Goal: Information Seeking & Learning: Learn about a topic

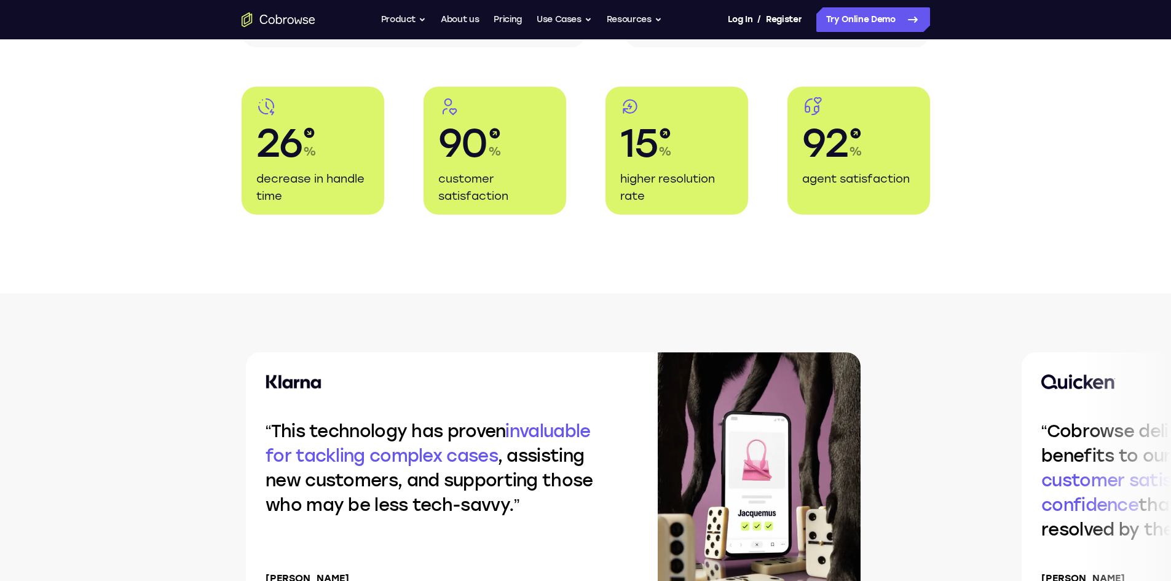
scroll to position [2089, 0]
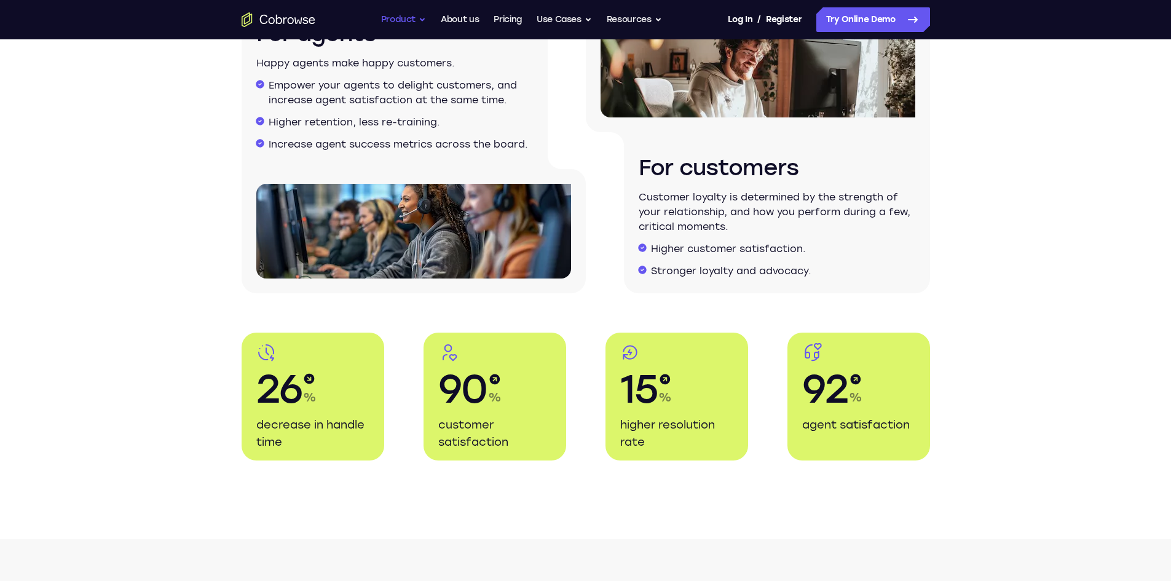
click at [422, 18] on button "Product" at bounding box center [403, 19] width 45 height 25
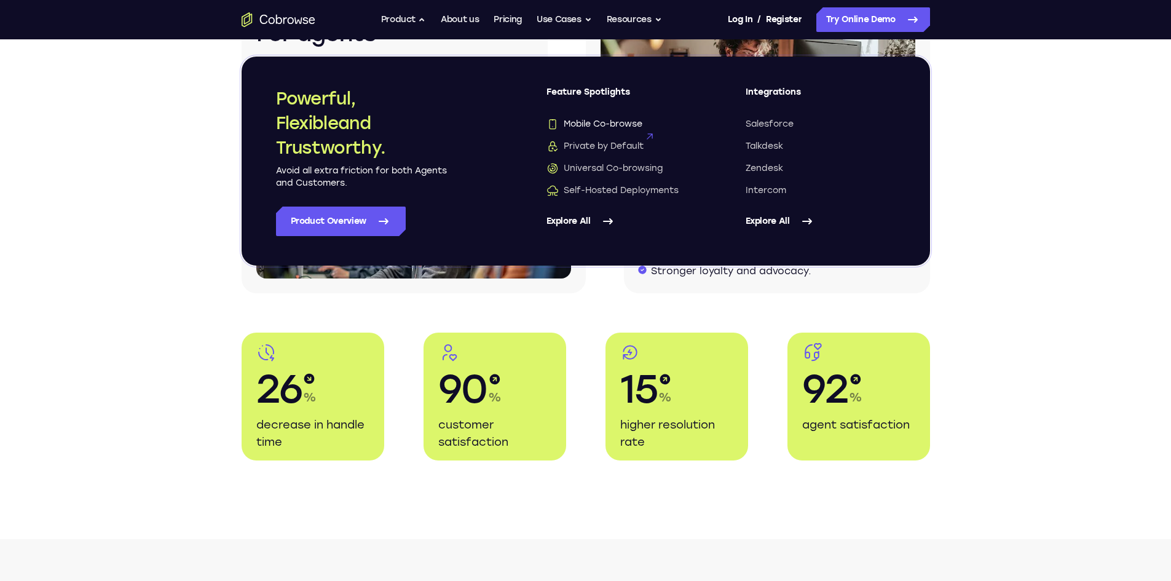
click at [611, 120] on span "Mobile Co-browse" at bounding box center [594, 124] width 96 height 12
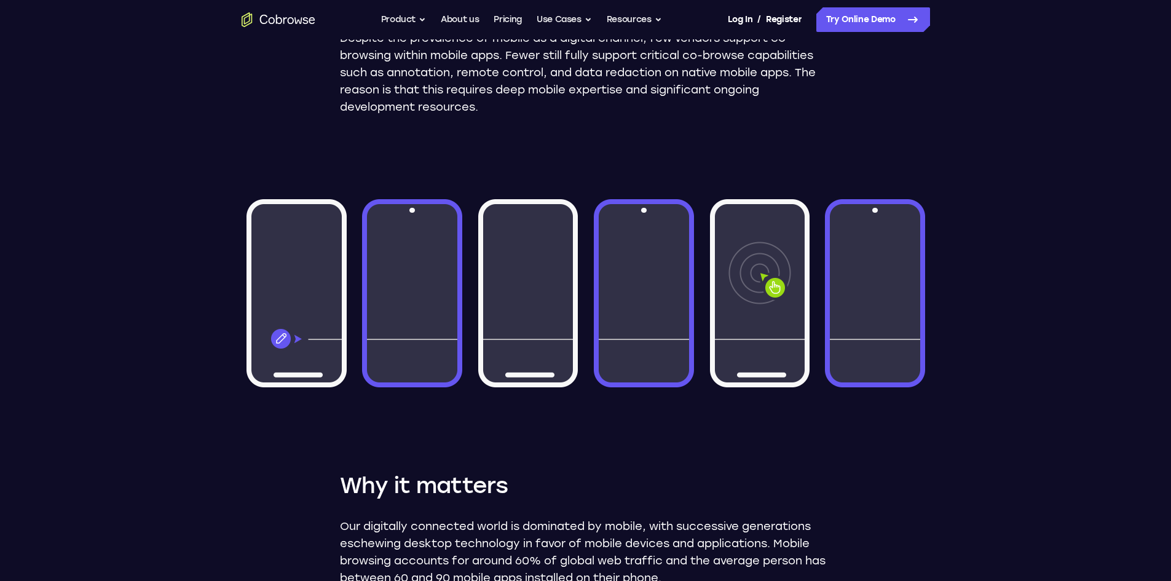
scroll to position [615, 0]
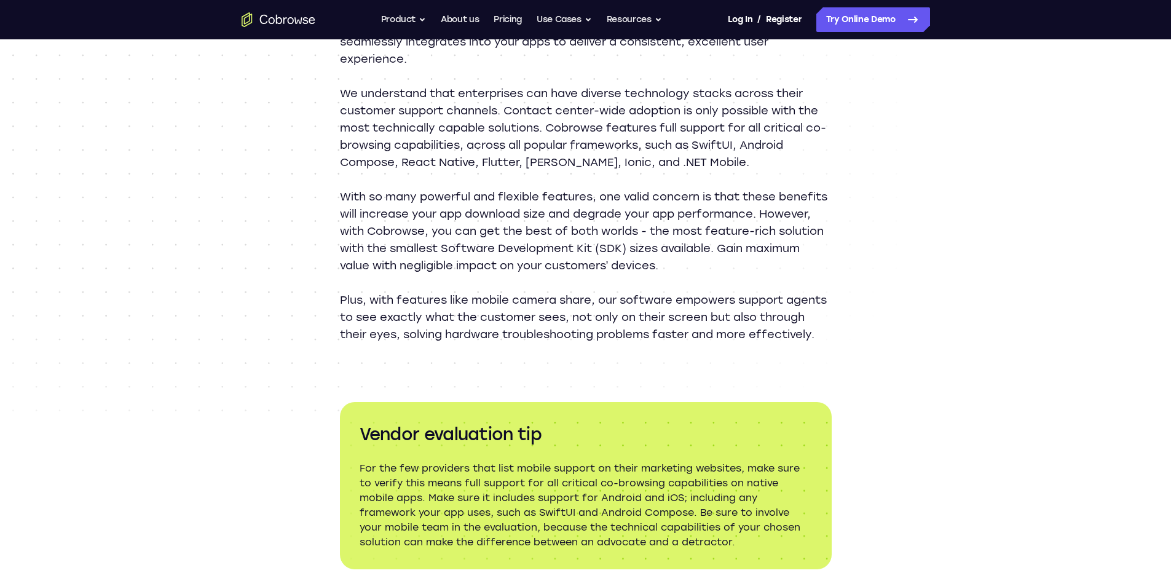
drag, startPoint x: 350, startPoint y: 352, endPoint x: 397, endPoint y: 163, distance: 194.9
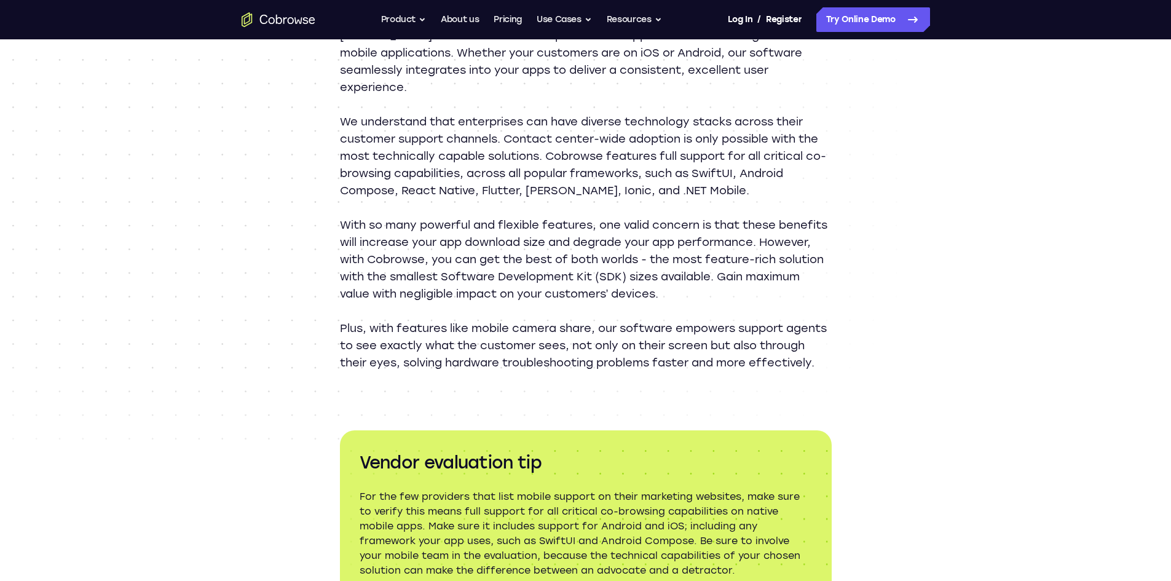
scroll to position [1408, 0]
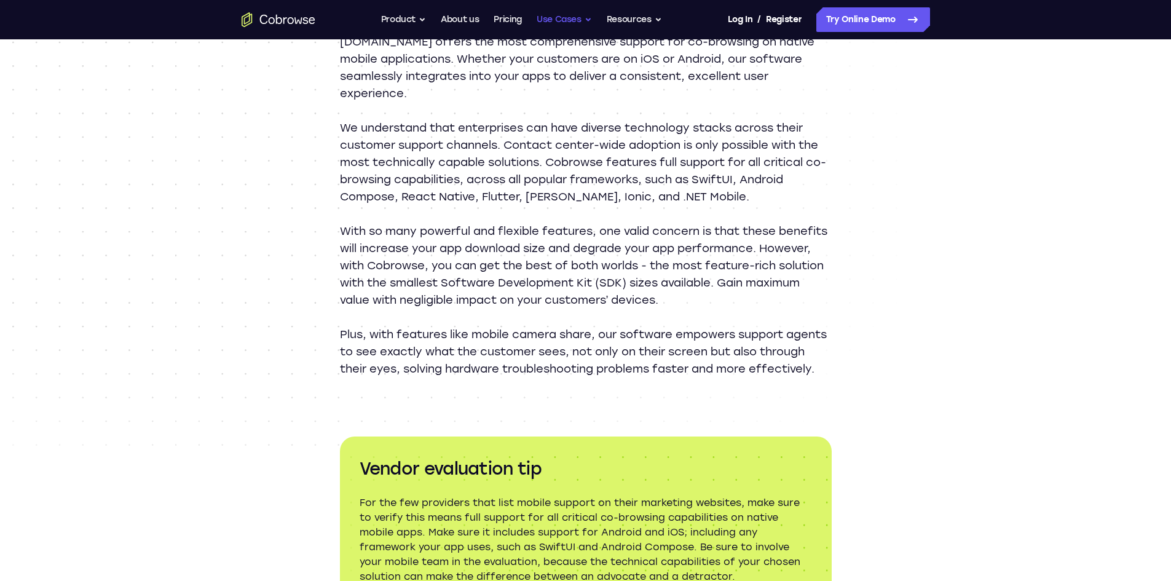
click at [578, 25] on button "Use Cases" at bounding box center [563, 19] width 55 height 25
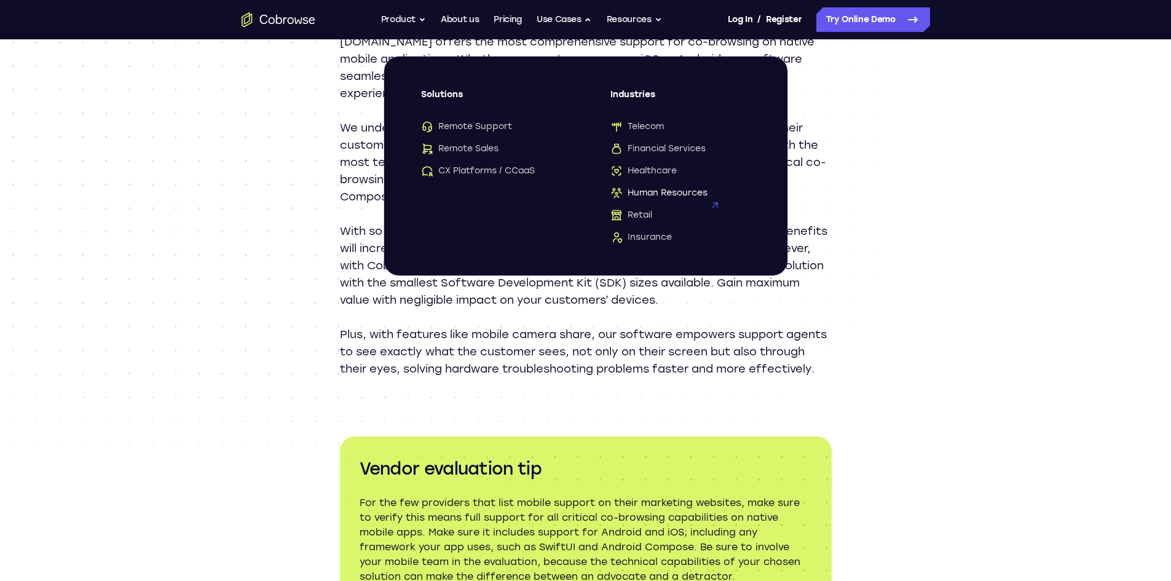
click at [676, 191] on span "Human Resources" at bounding box center [658, 193] width 97 height 12
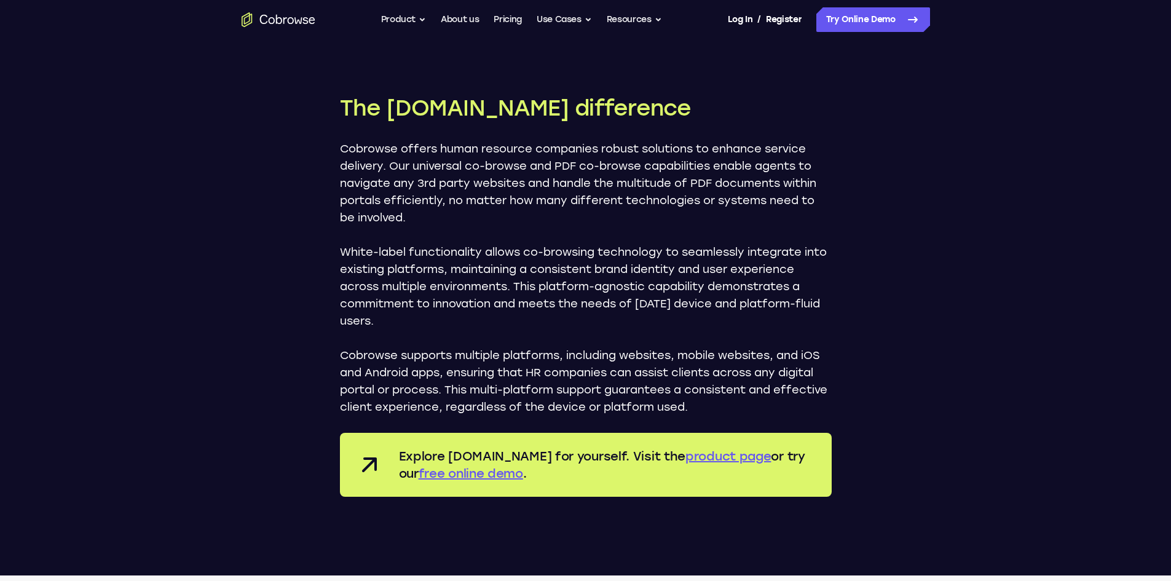
scroll to position [2237, 0]
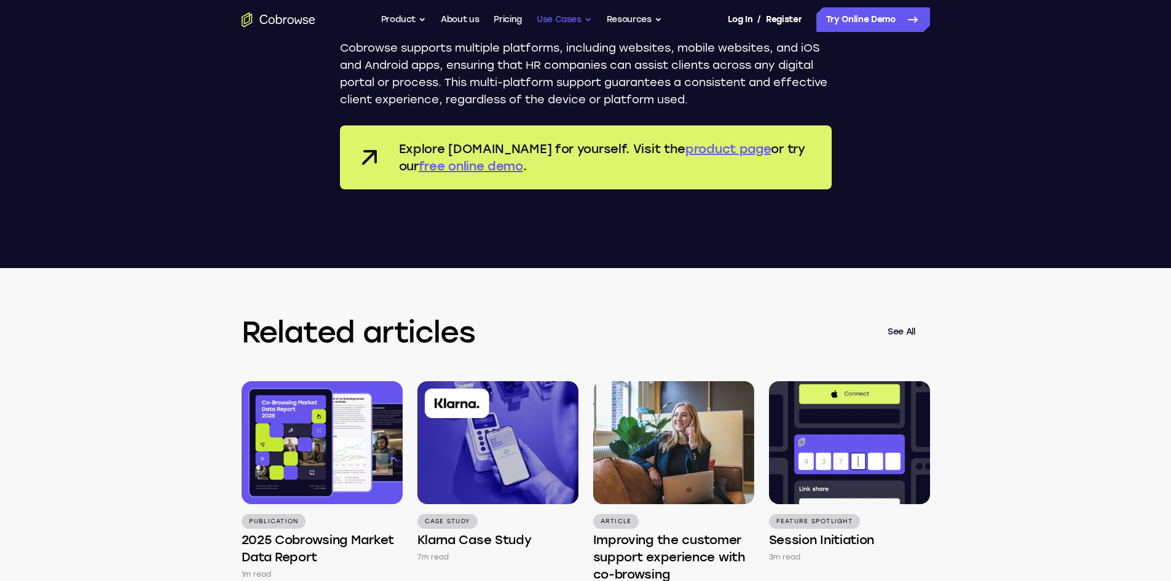
click at [584, 14] on button "Use Cases" at bounding box center [563, 19] width 55 height 25
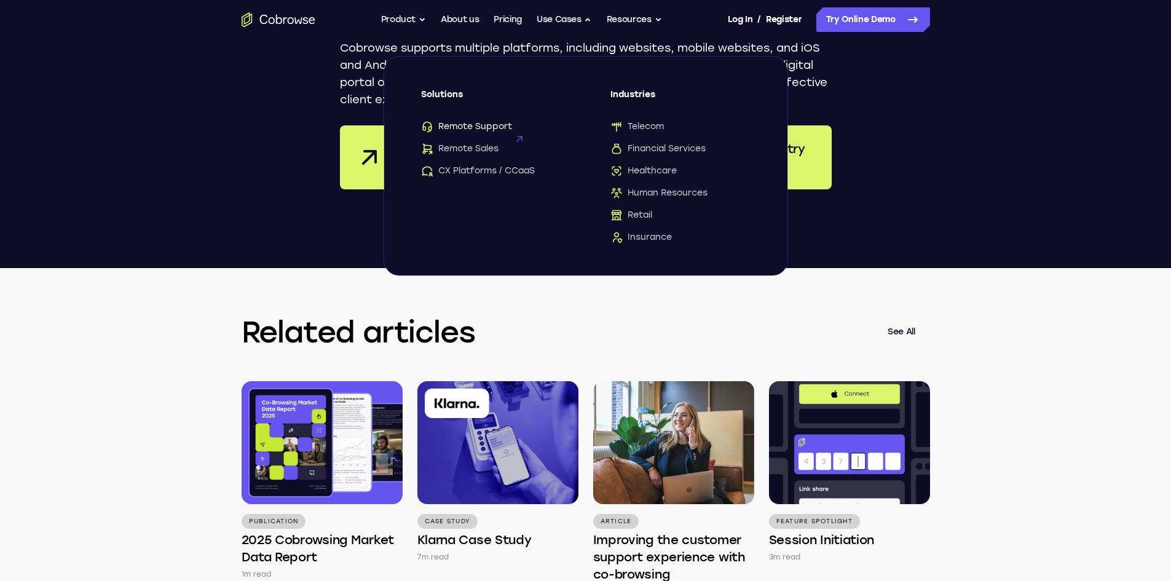
click at [482, 121] on div "Solutions Remote Support Remote Sales CX Platforms / CCaaS" at bounding box center [491, 132] width 140 height 88
click at [482, 125] on span "Remote Support" at bounding box center [466, 126] width 91 height 12
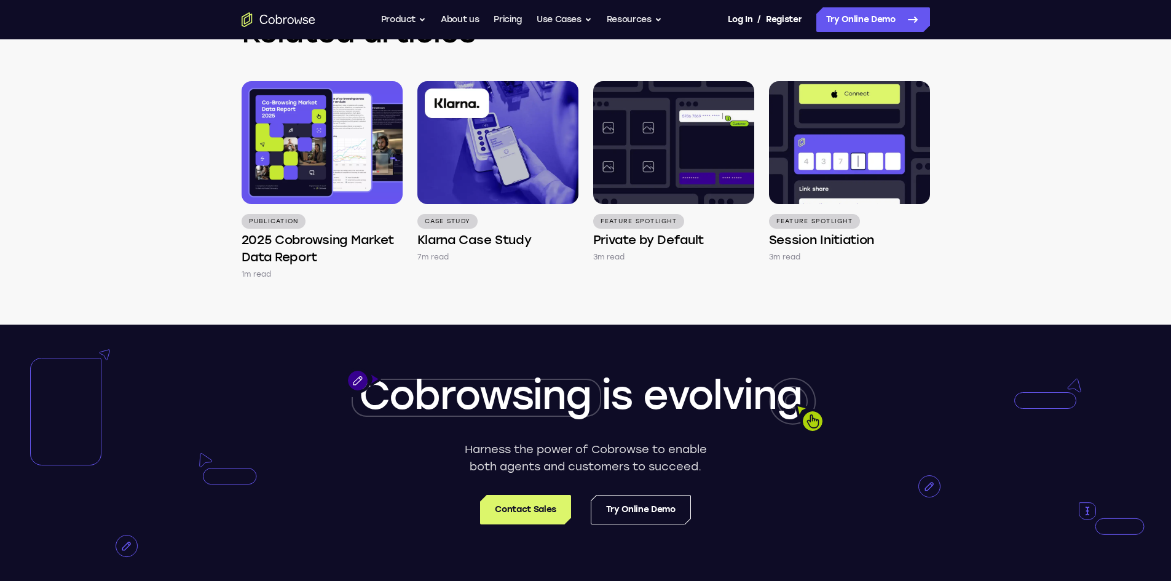
scroll to position [3749, 0]
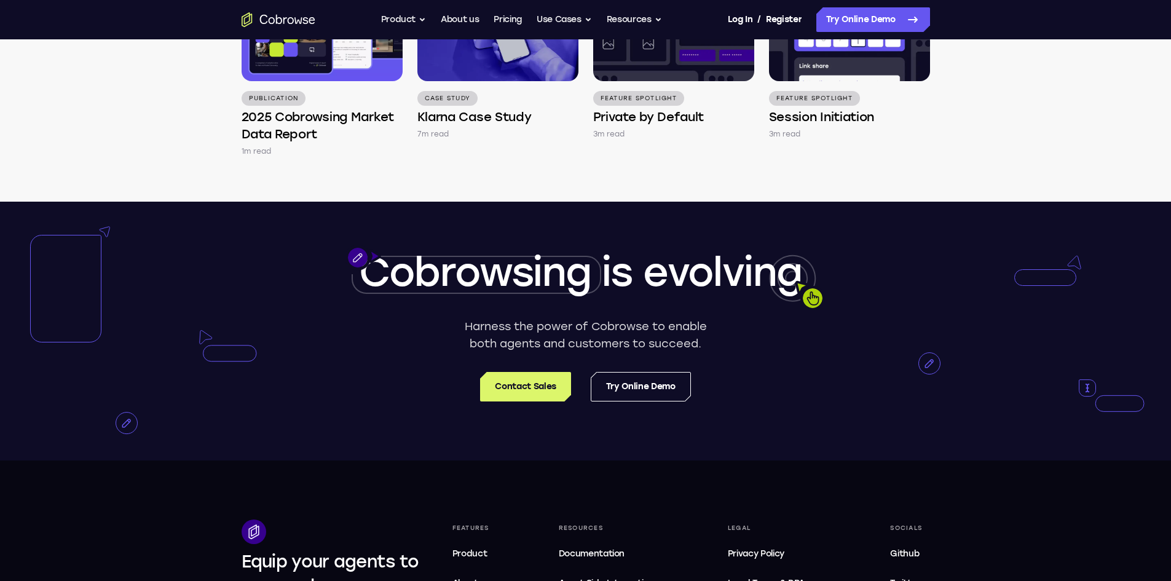
click at [522, 22] on ul "Go back Powerful, Flexible and Trustworthy. Avoid all extra friction for both A…" at bounding box center [521, 19] width 281 height 25
click at [509, 21] on link "Pricing" at bounding box center [507, 19] width 28 height 25
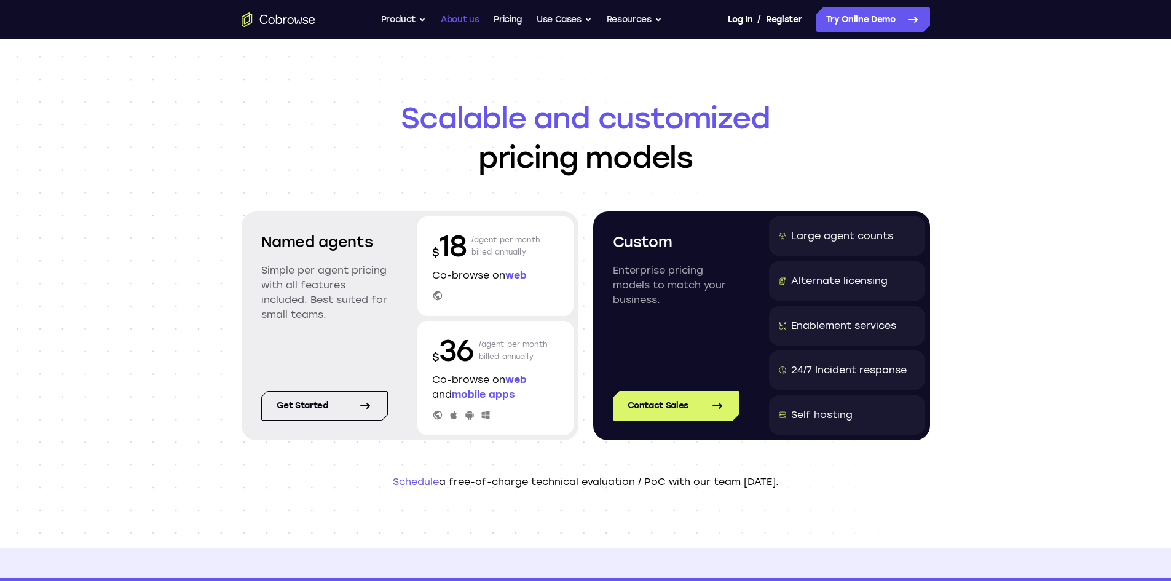
click at [454, 19] on link "About us" at bounding box center [460, 19] width 38 height 25
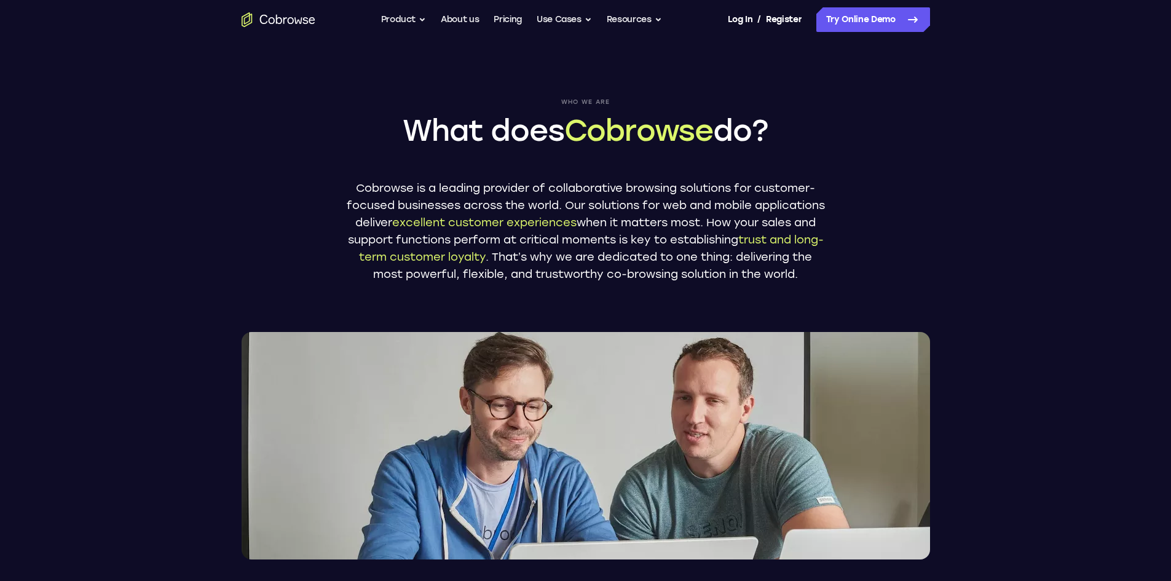
click at [429, 22] on ul "Go back Powerful, Flexible and Trustworthy. Avoid all extra friction for both A…" at bounding box center [521, 19] width 281 height 25
click at [423, 20] on button "Product" at bounding box center [403, 19] width 45 height 25
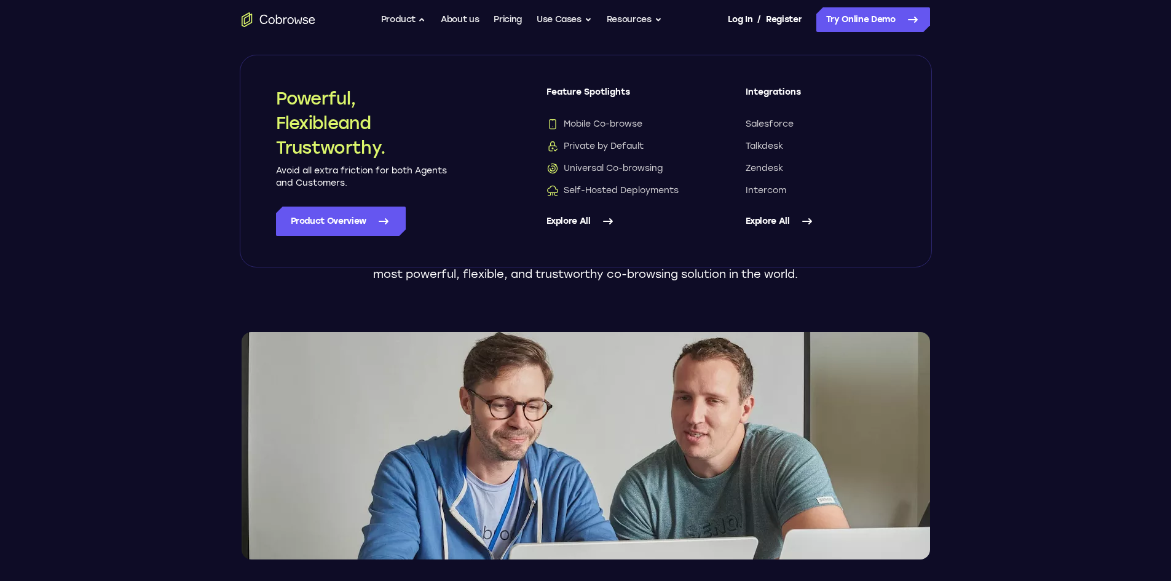
click at [583, 227] on link "Explore All" at bounding box center [621, 220] width 150 height 29
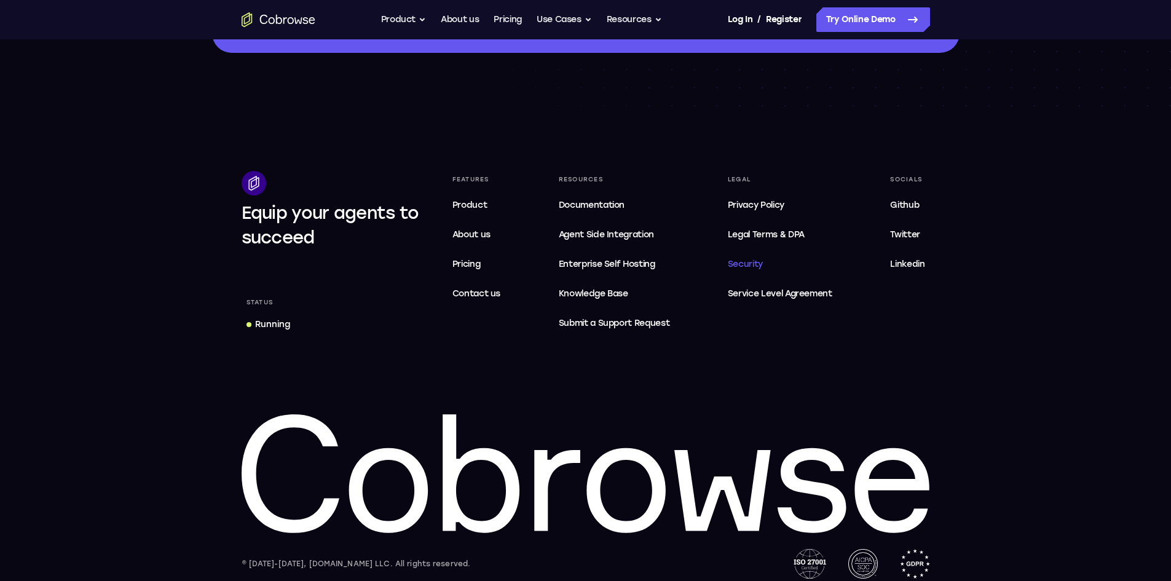
scroll to position [1180, 0]
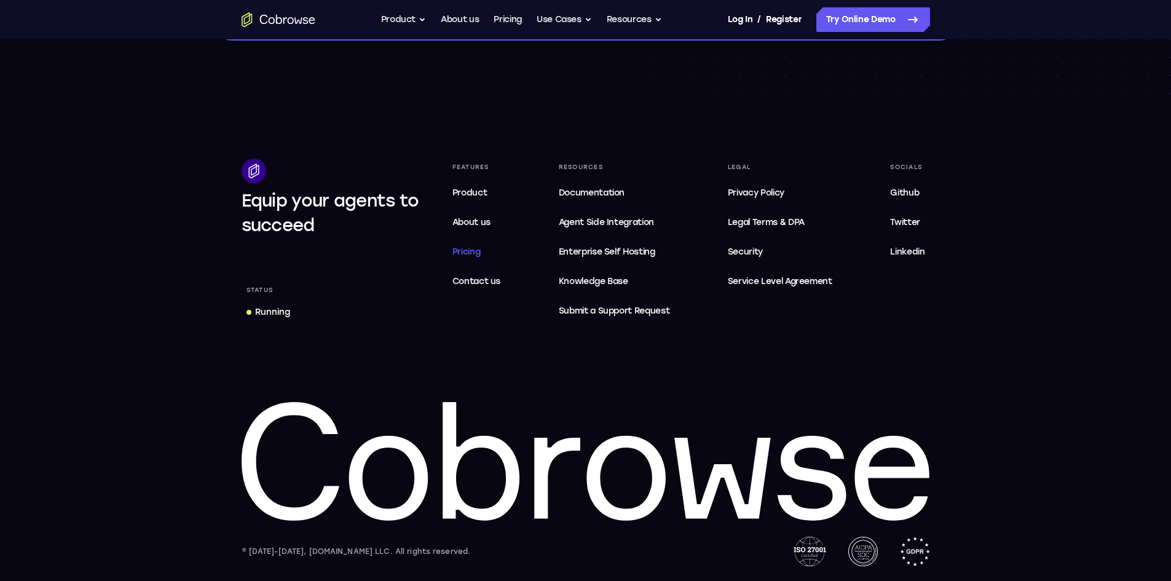
click at [462, 256] on span "Pricing" at bounding box center [466, 251] width 28 height 10
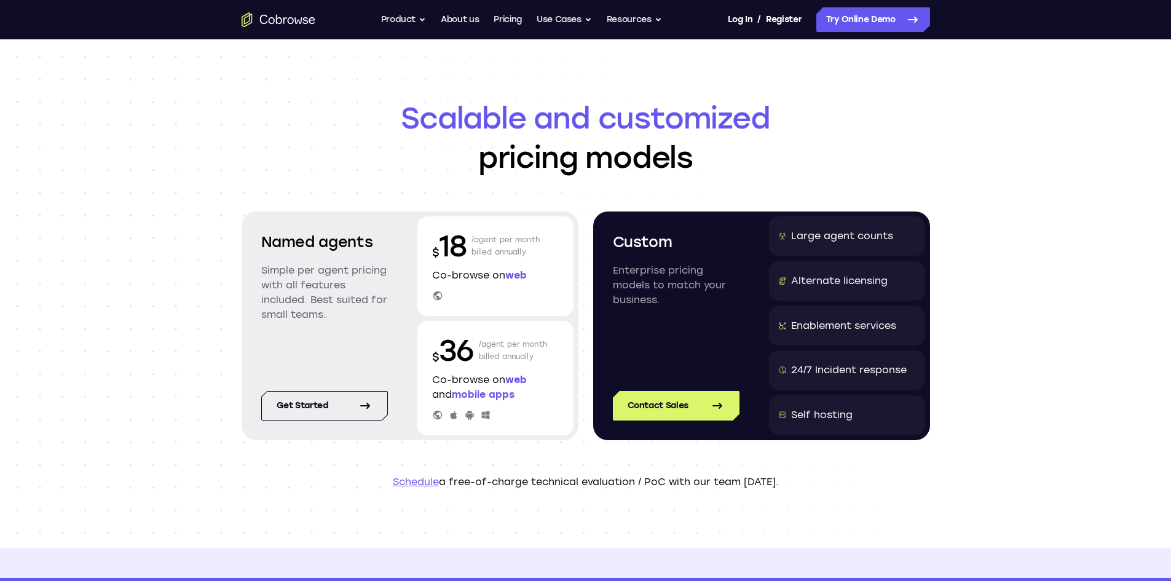
click at [278, 17] on icon "Go to the home page" at bounding box center [279, 19] width 74 height 15
